Goal: Check status: Check status

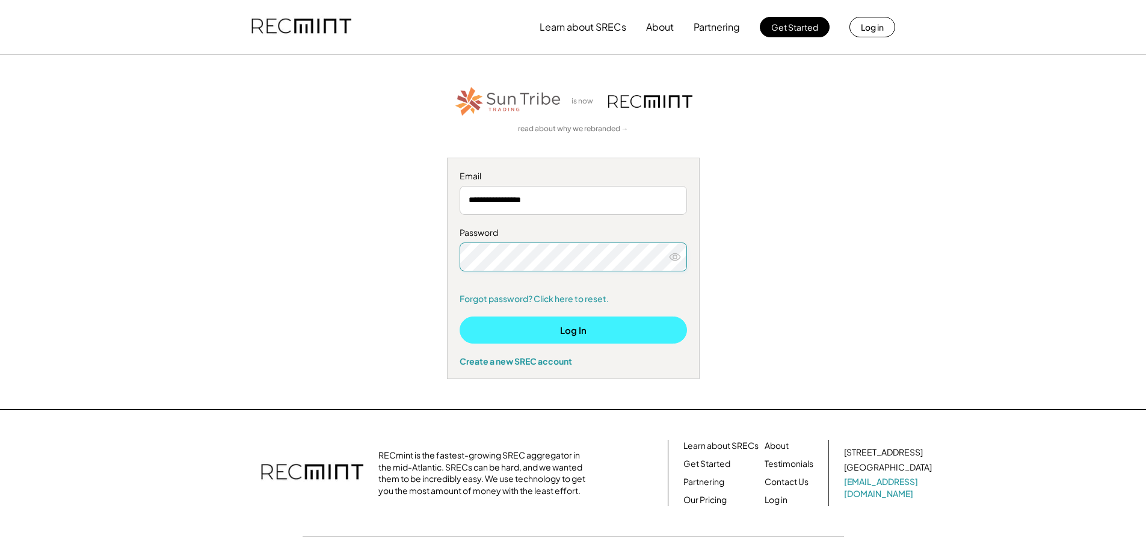
click at [498, 325] on button "Log In" at bounding box center [573, 329] width 227 height 27
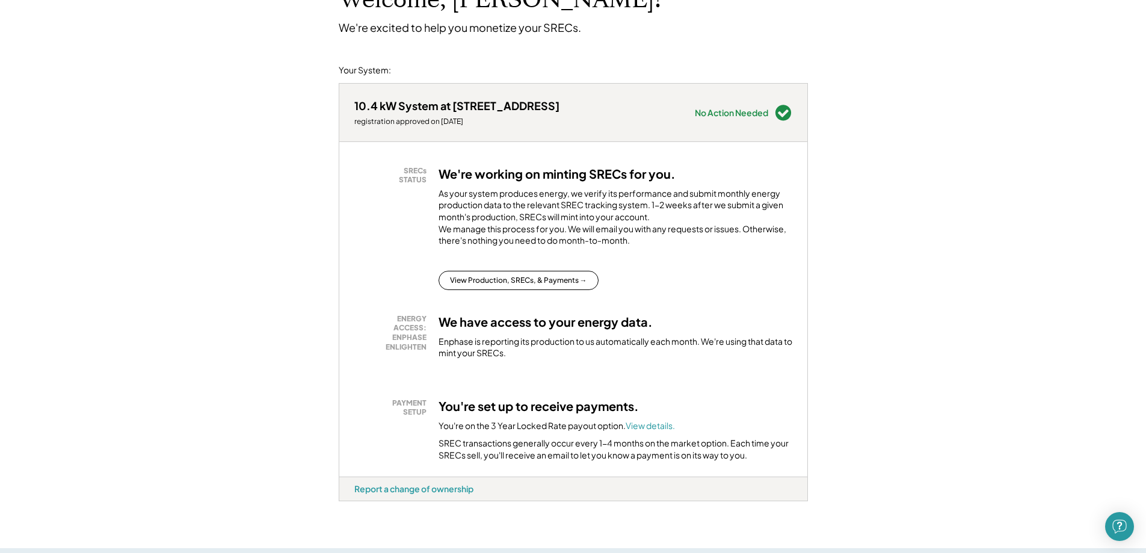
scroll to position [60, 0]
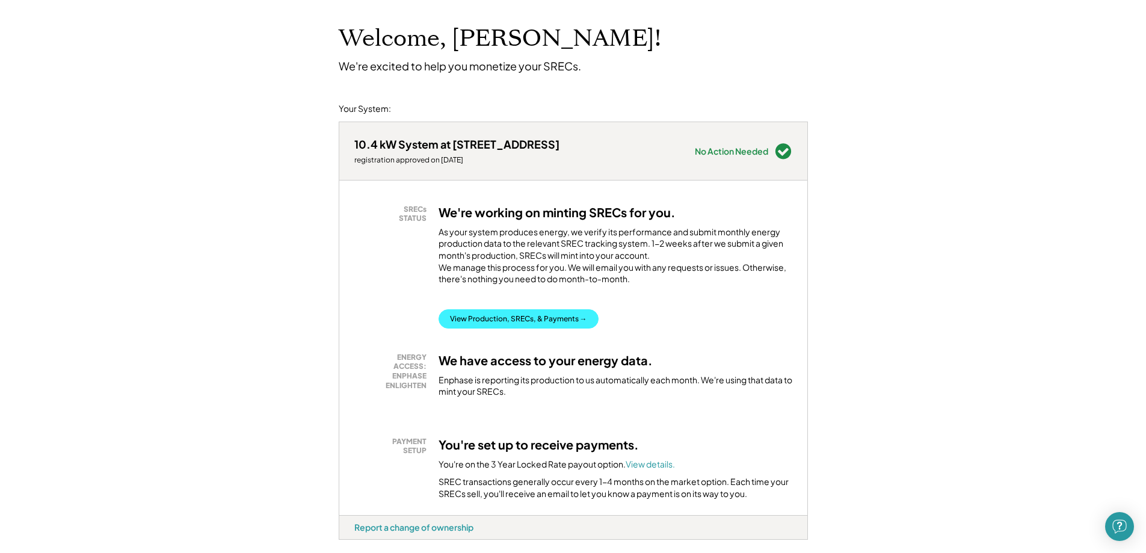
click at [498, 328] on button "View Production, SRECs, & Payments →" at bounding box center [519, 318] width 160 height 19
